Goal: Task Accomplishment & Management: Complete application form

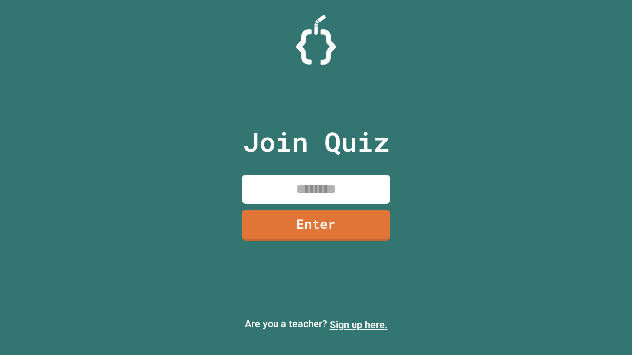
click at [358, 325] on link "Sign up here." at bounding box center [359, 325] width 58 height 12
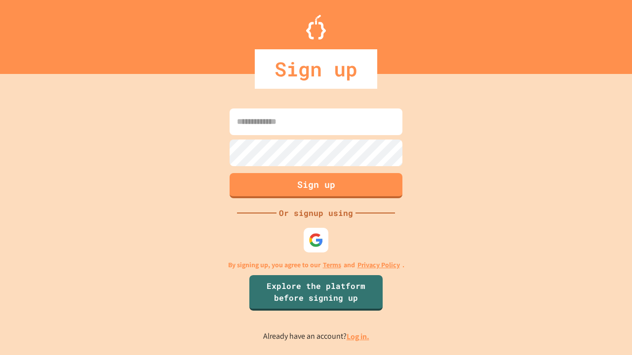
click at [358, 336] on link "Log in." at bounding box center [357, 337] width 23 height 10
